Goal: Task Accomplishment & Management: Complete application form

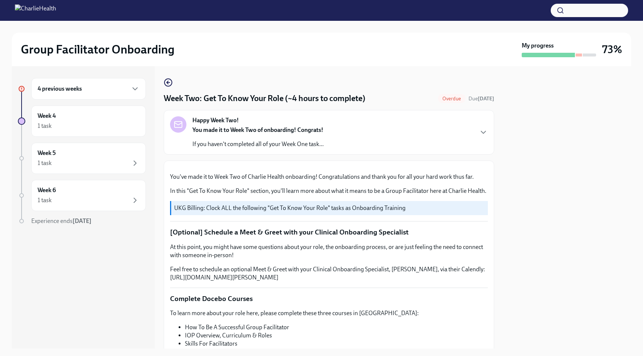
scroll to position [634, 0]
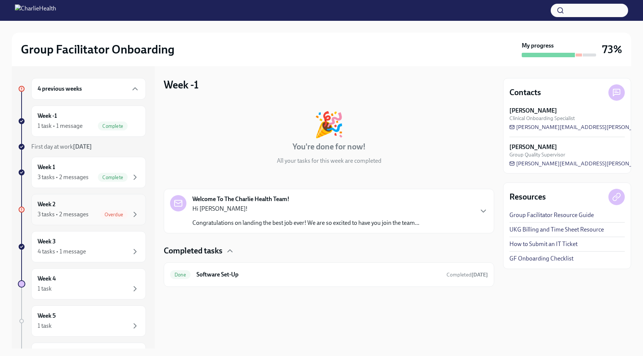
click at [94, 215] on div "3 tasks • 2 messages Overdue" at bounding box center [89, 214] width 102 height 9
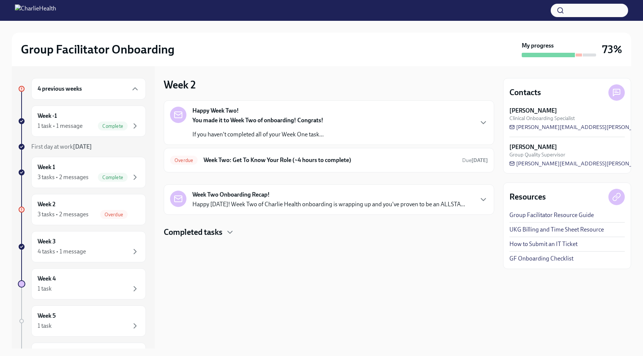
click at [294, 122] on strong "You made it to Week Two of onboarding! Congrats!" at bounding box center [257, 120] width 131 height 7
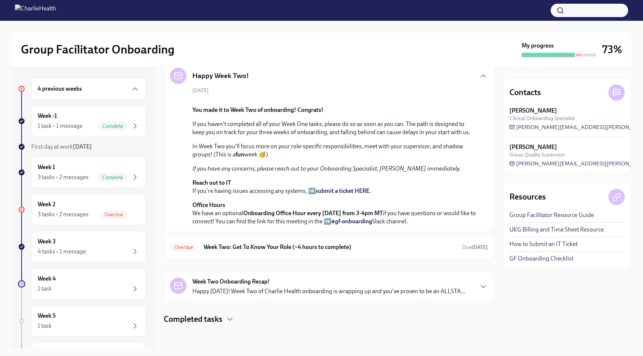
scroll to position [167, 0]
click at [329, 244] on h6 "Week Two: Get To Know Your Role (~4 hours to complete)" at bounding box center [329, 247] width 252 height 8
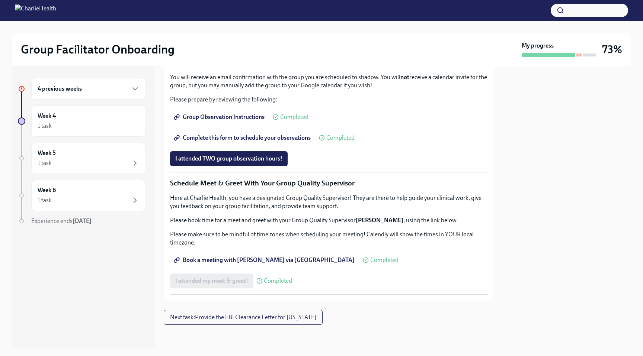
scroll to position [657, 0]
click at [77, 88] on h6 "4 previous weeks" at bounding box center [60, 89] width 44 height 8
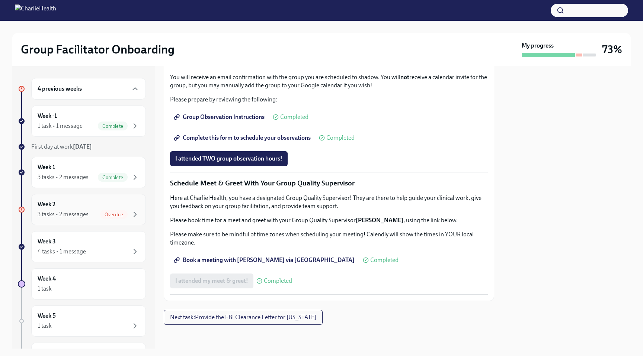
click at [78, 218] on div "3 tasks • 2 messages" at bounding box center [63, 214] width 51 height 8
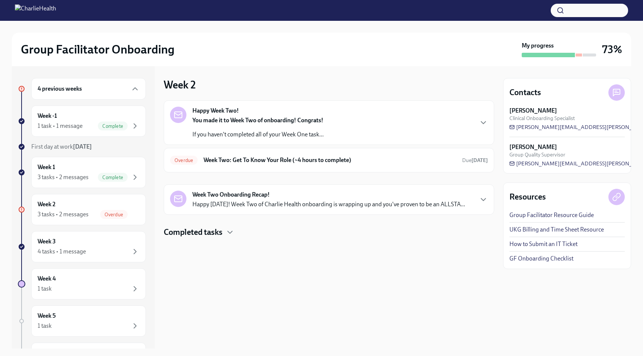
click at [283, 126] on div "You made it to Week Two of onboarding! Congrats! If you haven't completed all o…" at bounding box center [257, 127] width 131 height 22
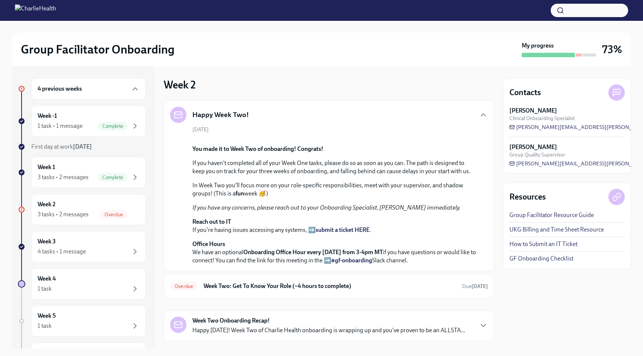
scroll to position [167, 0]
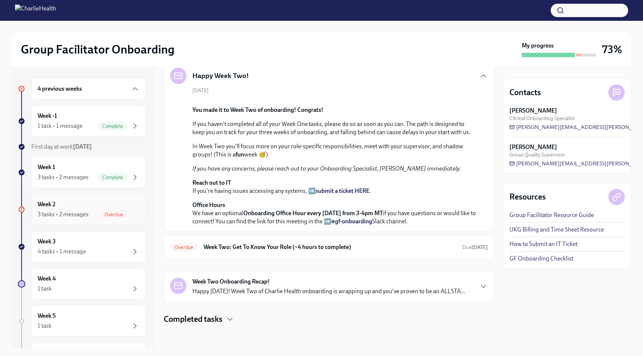
click at [81, 213] on div "3 tasks • 2 messages" at bounding box center [63, 214] width 51 height 8
click at [81, 211] on div "3 tasks • 2 messages" at bounding box center [63, 214] width 51 height 8
click at [251, 284] on strong "Week Two Onboarding Recap!" at bounding box center [230, 282] width 77 height 8
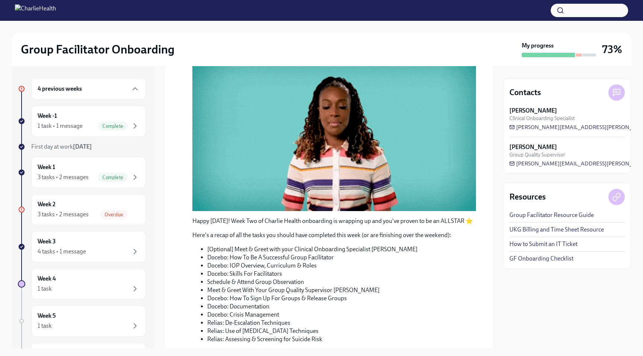
scroll to position [518, 0]
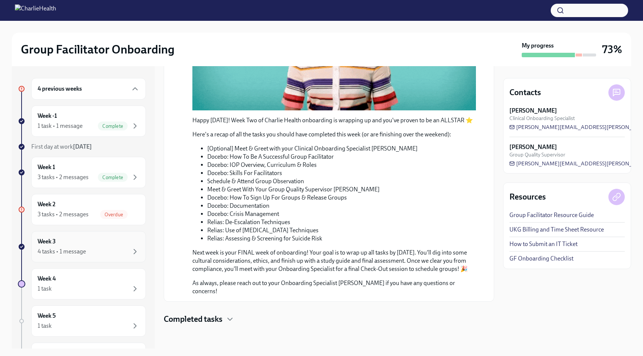
click at [92, 249] on div "4 tasks • 1 message" at bounding box center [89, 251] width 102 height 9
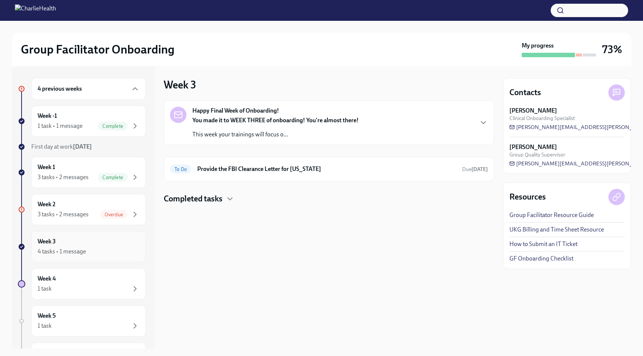
click at [100, 261] on div "Week 3 4 tasks • 1 message" at bounding box center [88, 246] width 115 height 31
click at [97, 279] on div "Week 4 1 task" at bounding box center [89, 284] width 102 height 19
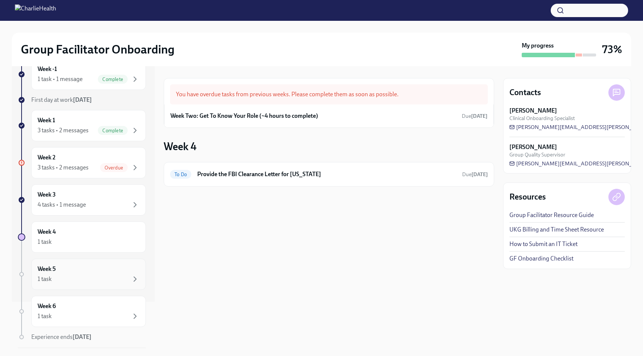
scroll to position [69, 0]
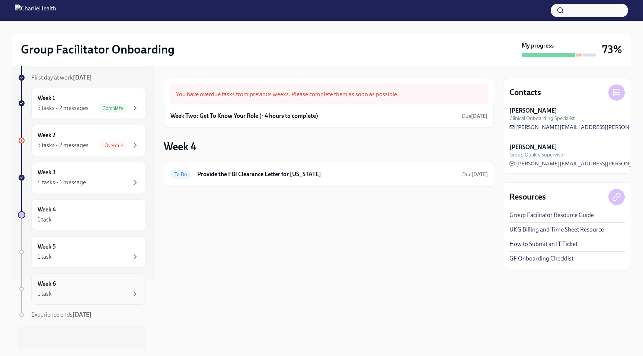
click at [99, 292] on div "1 task" at bounding box center [89, 294] width 102 height 9
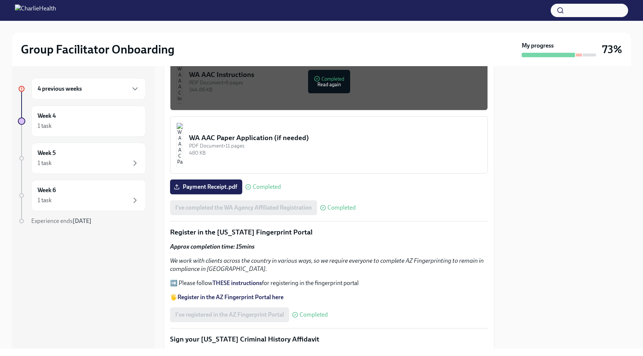
scroll to position [647, 0]
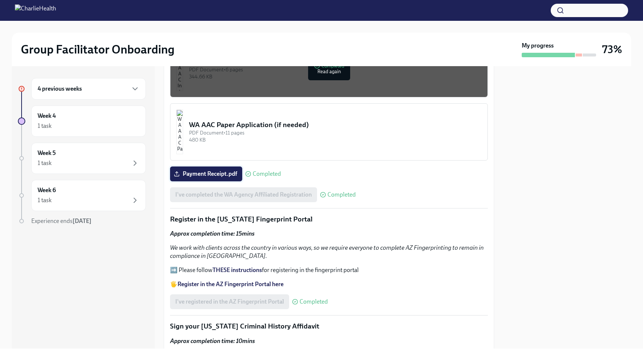
click at [220, 178] on label "Payment Receipt.pdf" at bounding box center [206, 174] width 72 height 15
click at [0, 0] on input "Payment Receipt.pdf" at bounding box center [0, 0] width 0 height 0
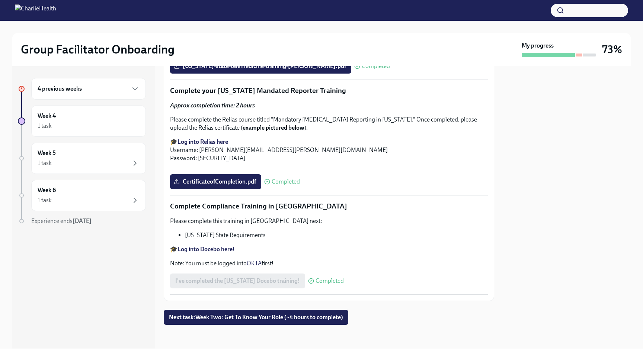
scroll to position [1615, 0]
click at [249, 184] on span "CertificateofCompletion.pdf" at bounding box center [215, 181] width 81 height 7
click at [0, 0] on input "CertificateofCompletion.pdf" at bounding box center [0, 0] width 0 height 0
click at [246, 180] on span "CertificateofCompletion.pdf" at bounding box center [215, 181] width 81 height 7
click at [0, 0] on input "CertificateofCompletion.pdf" at bounding box center [0, 0] width 0 height 0
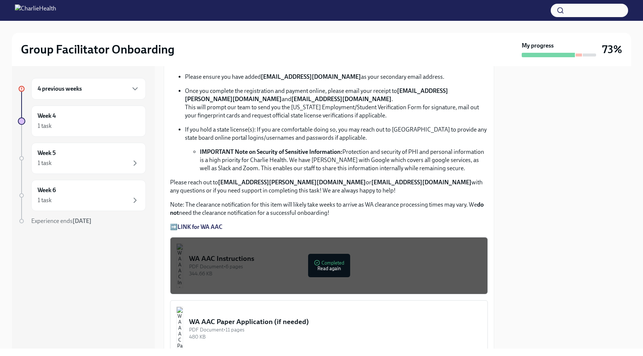
scroll to position [460, 0]
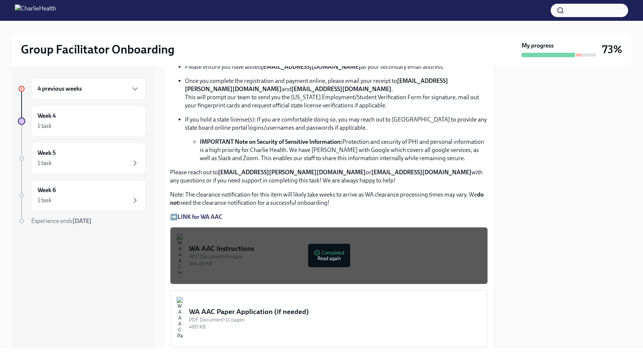
click at [212, 219] on strong "LINK for WA AAC" at bounding box center [199, 216] width 45 height 7
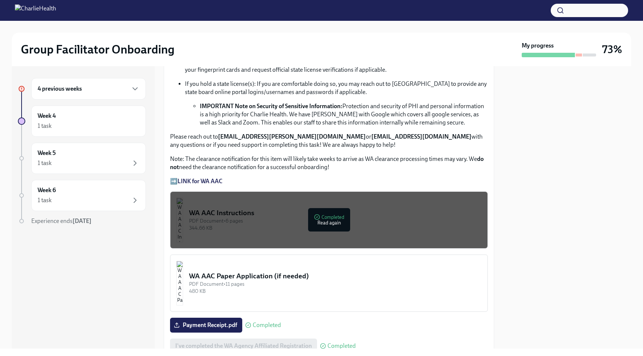
scroll to position [496, 0]
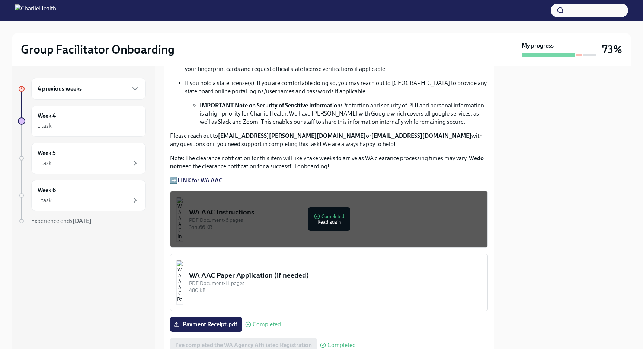
click at [273, 223] on div "PDF Document • 6 pages" at bounding box center [335, 220] width 292 height 7
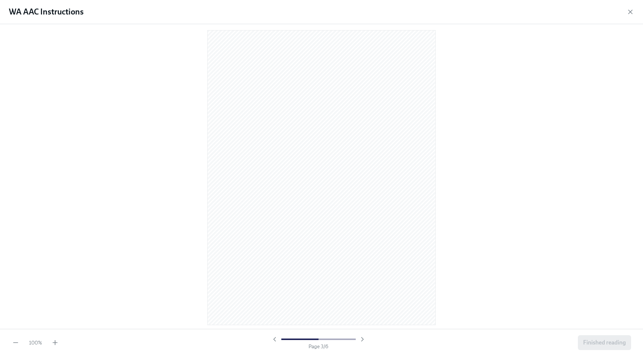
scroll to position [910, 0]
click at [628, 14] on icon "button" at bounding box center [629, 11] width 7 height 7
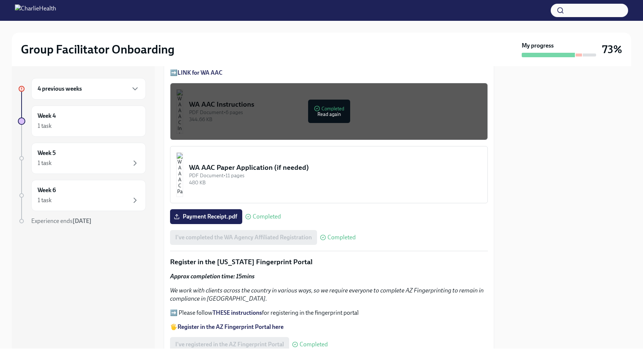
scroll to position [605, 0]
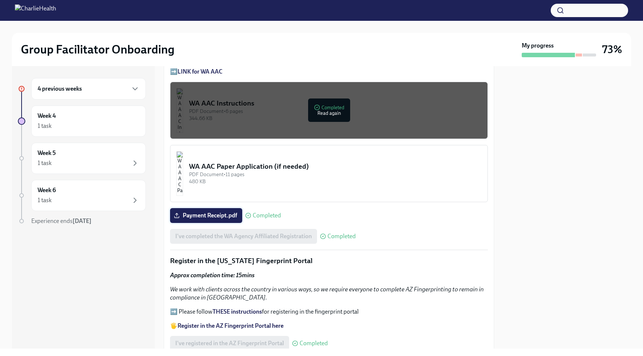
click at [209, 216] on span "Payment Receipt.pdf" at bounding box center [206, 215] width 62 height 7
click at [0, 0] on input "Payment Receipt.pdf" at bounding box center [0, 0] width 0 height 0
click at [252, 216] on div "Completed" at bounding box center [263, 216] width 36 height 6
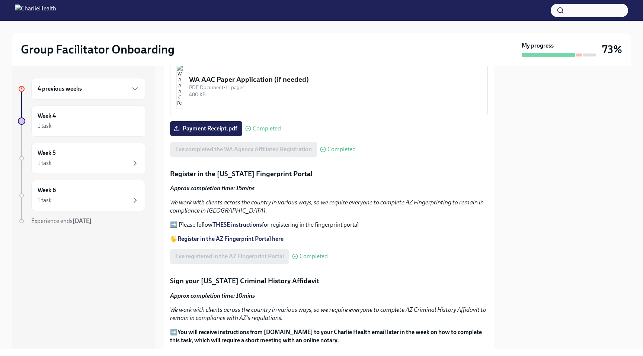
scroll to position [697, 0]
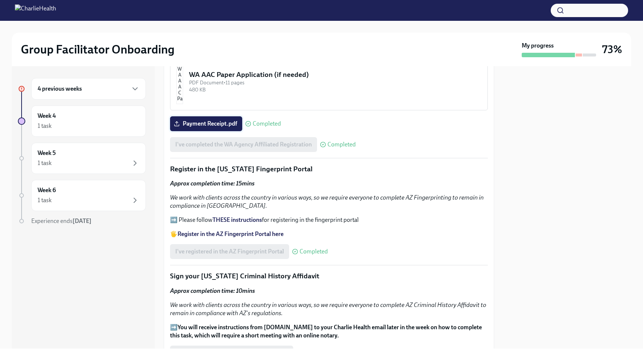
click at [221, 125] on span "Payment Receipt.pdf" at bounding box center [206, 123] width 62 height 7
click at [0, 0] on input "Payment Receipt.pdf" at bounding box center [0, 0] width 0 height 0
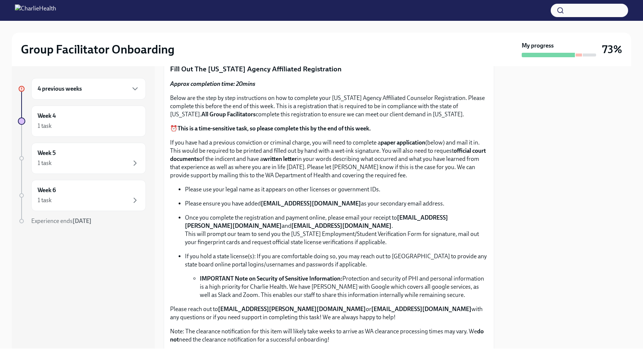
scroll to position [0, 0]
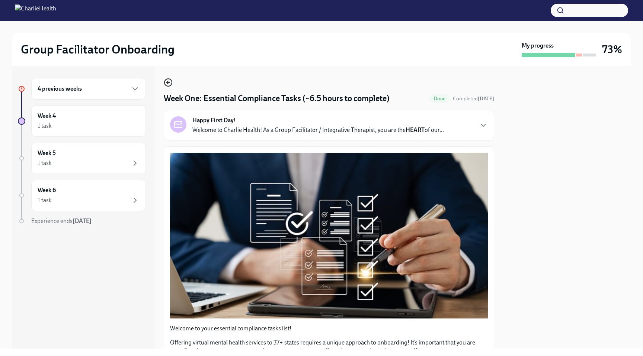
click at [166, 83] on icon "button" at bounding box center [168, 82] width 9 height 9
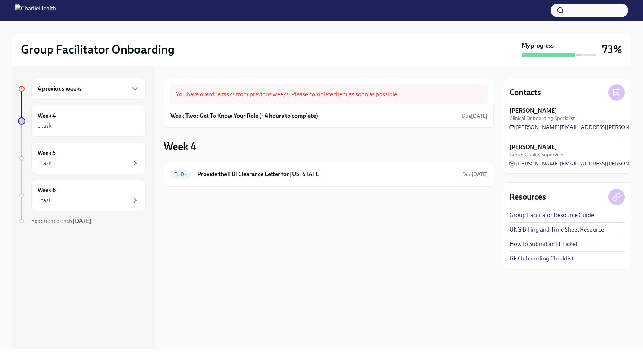
click at [586, 10] on button "button" at bounding box center [588, 10] width 77 height 13
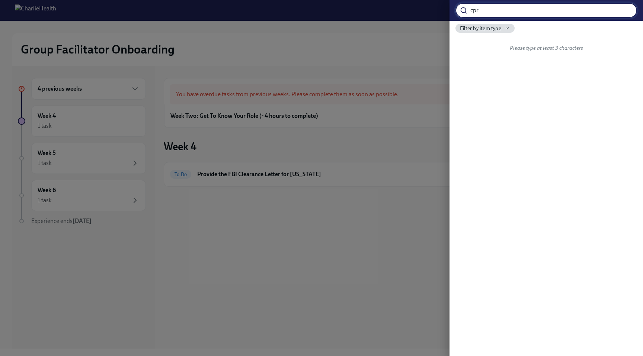
type input "cpr"
click at [560, 57] on span "…riminal History Affidavit CPR and First Aid Training Wa…" at bounding box center [543, 58] width 144 height 8
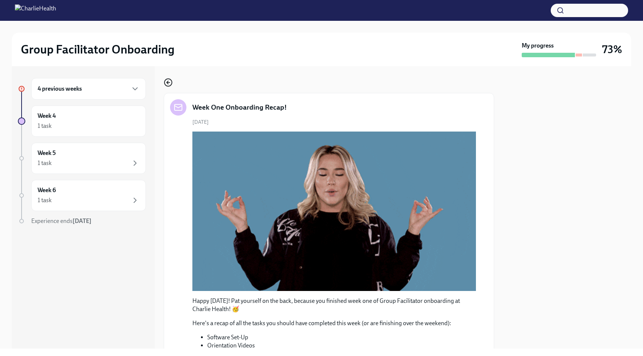
click at [164, 80] on icon "button" at bounding box center [168, 82] width 9 height 9
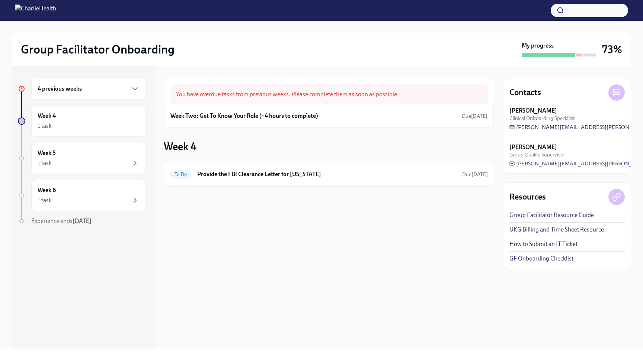
click at [87, 94] on div "4 previous weeks" at bounding box center [88, 89] width 115 height 22
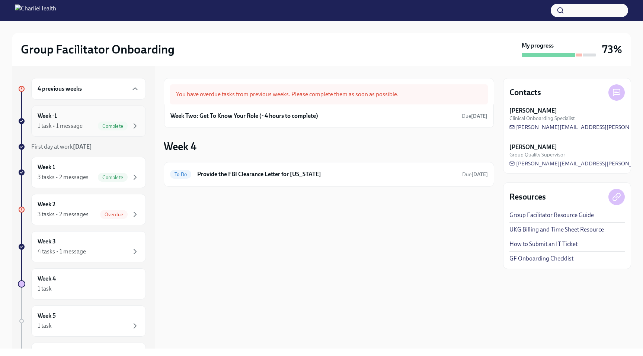
click at [76, 118] on div "Week -1 1 task • 1 message Complete" at bounding box center [89, 121] width 102 height 19
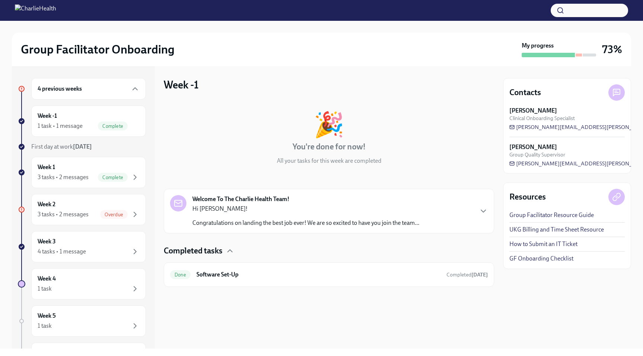
click at [278, 198] on strong "Welcome To The Charlie Health Team!" at bounding box center [240, 199] width 97 height 8
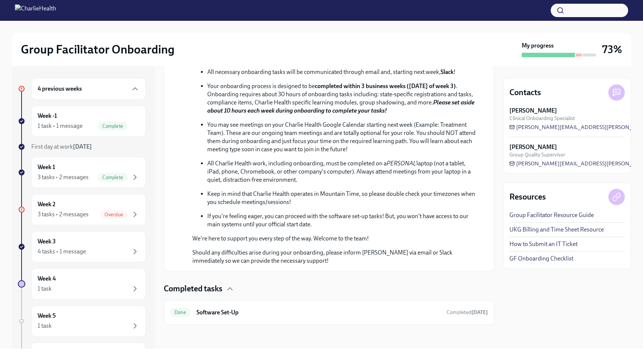
scroll to position [319, 0]
click at [74, 168] on div "Week 1 3 tasks • 2 messages Complete" at bounding box center [89, 172] width 102 height 19
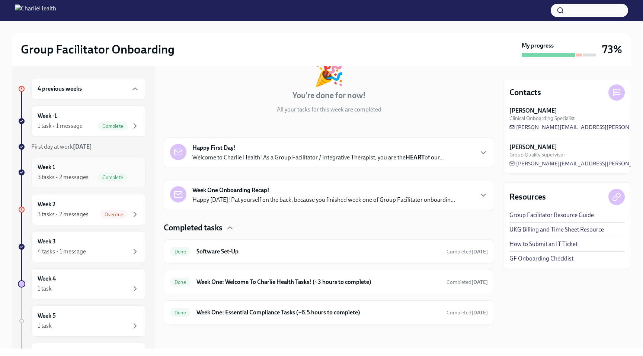
scroll to position [51, 0]
click at [253, 280] on h6 "Week One: Welcome To Charlie Health Tasks! (~3 hours to complete)" at bounding box center [318, 282] width 244 height 8
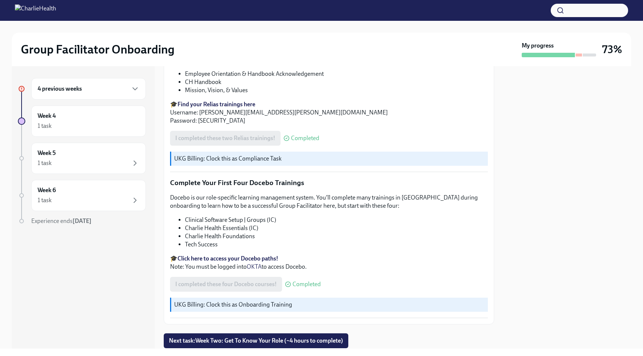
scroll to position [983, 0]
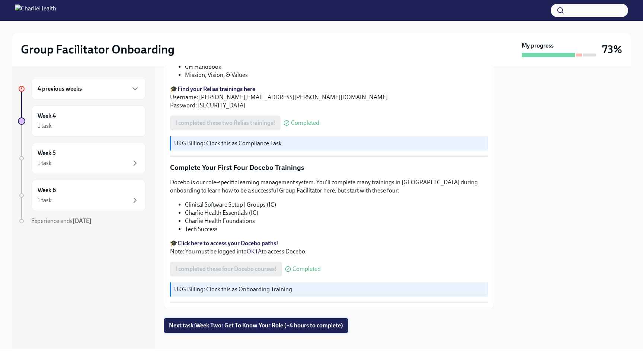
click at [251, 322] on span "Next task : Week Two: Get To Know Your Role (~4 hours to complete)" at bounding box center [256, 325] width 174 height 7
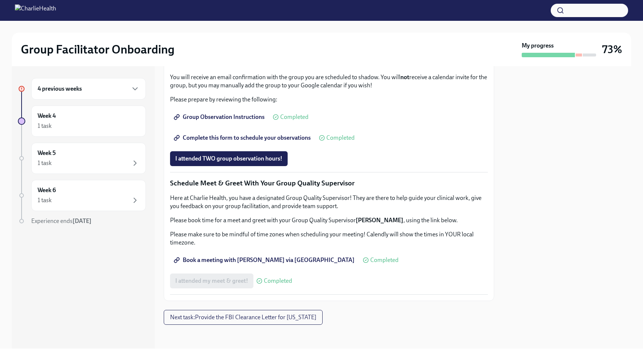
scroll to position [441, 0]
